Goal: Check status: Check status

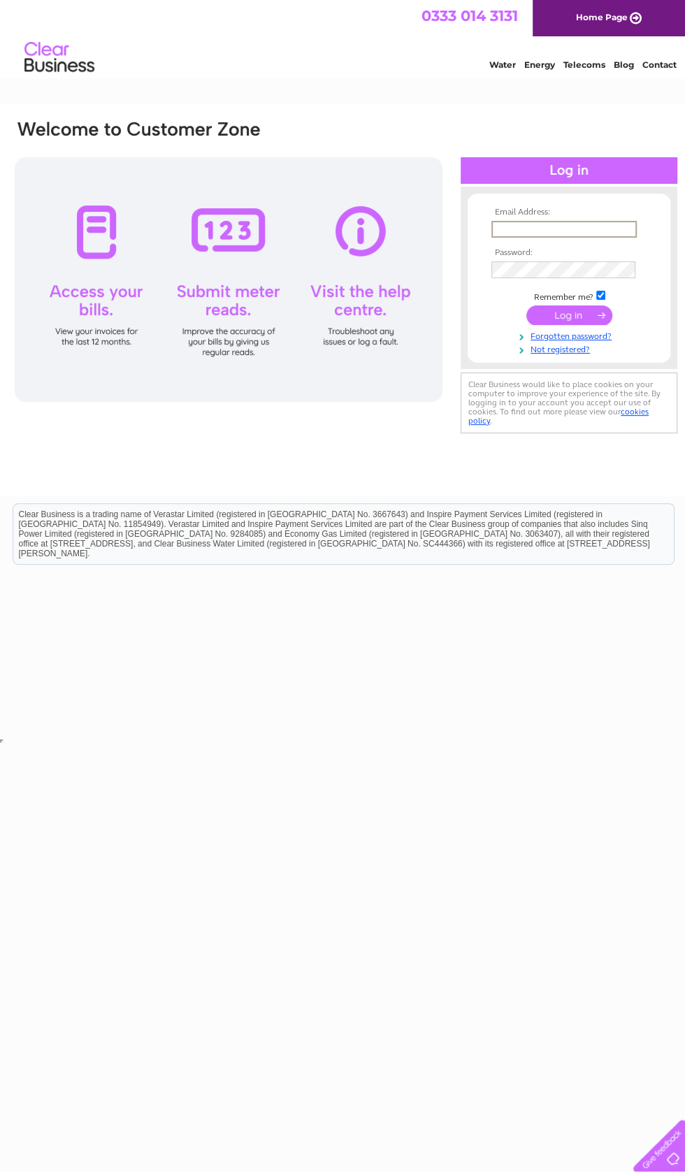
type input "gracefoodnottingham@gmail.com"
click at [569, 316] on input "submit" at bounding box center [569, 314] width 86 height 20
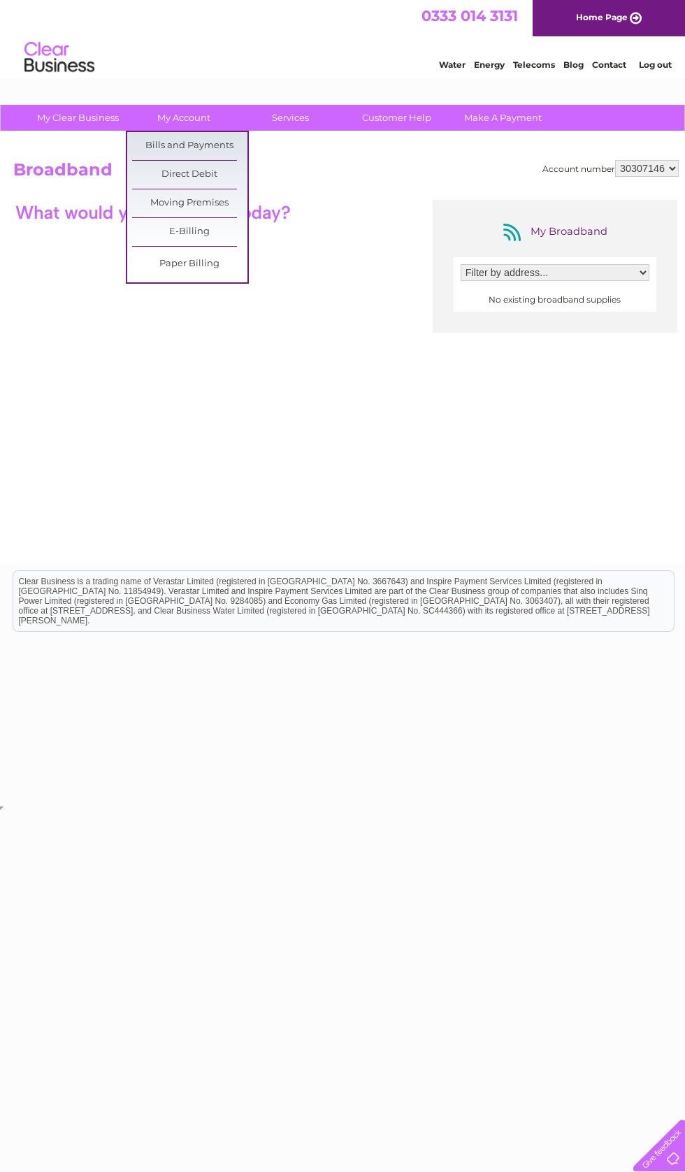
click at [198, 146] on link "Bills and Payments" at bounding box center [189, 146] width 115 height 28
